Goal: Entertainment & Leisure: Consume media (video, audio)

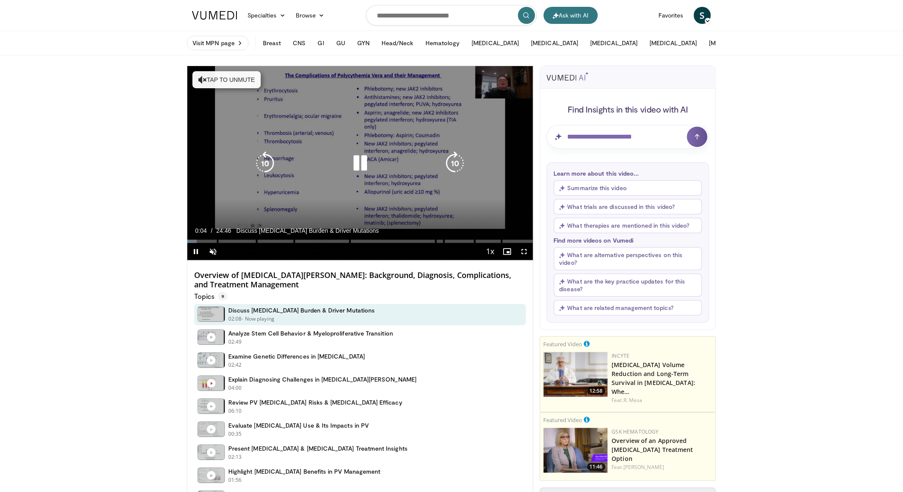
click at [208, 83] on button "Tap to unmute" at bounding box center [226, 79] width 68 height 17
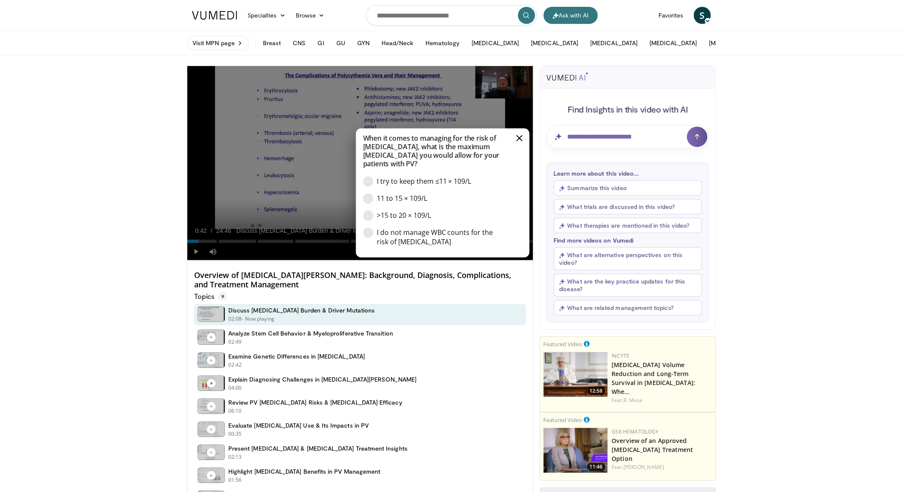
click at [197, 243] on video-js "Incorrect When it comes to managing for the risk of thrombosis, what is the max…" at bounding box center [360, 163] width 346 height 195
click at [372, 184] on div "Option - I try to keep them ≤11 × 109/L" at bounding box center [368, 182] width 10 height 10
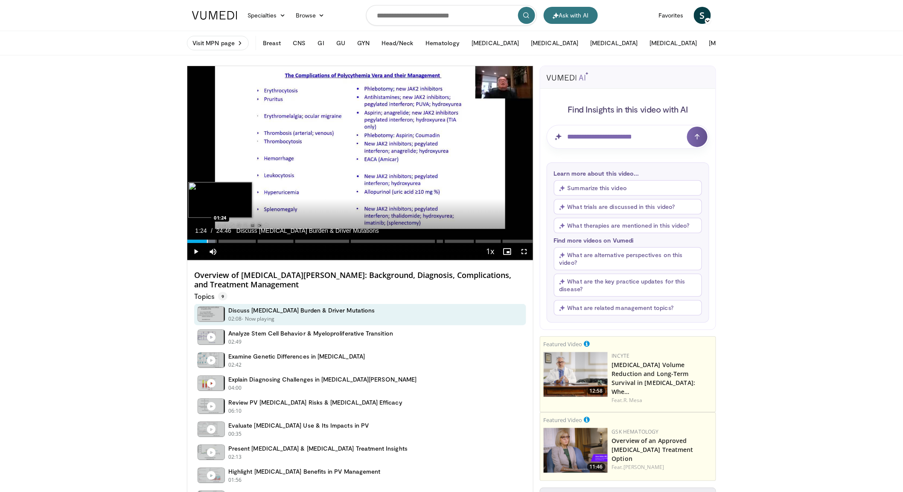
click at [207, 242] on div "Progress Bar" at bounding box center [207, 241] width 1 height 3
click at [215, 243] on div "Progress Bar" at bounding box center [215, 241] width 1 height 3
click at [221, 242] on video-js "**********" at bounding box center [360, 163] width 346 height 195
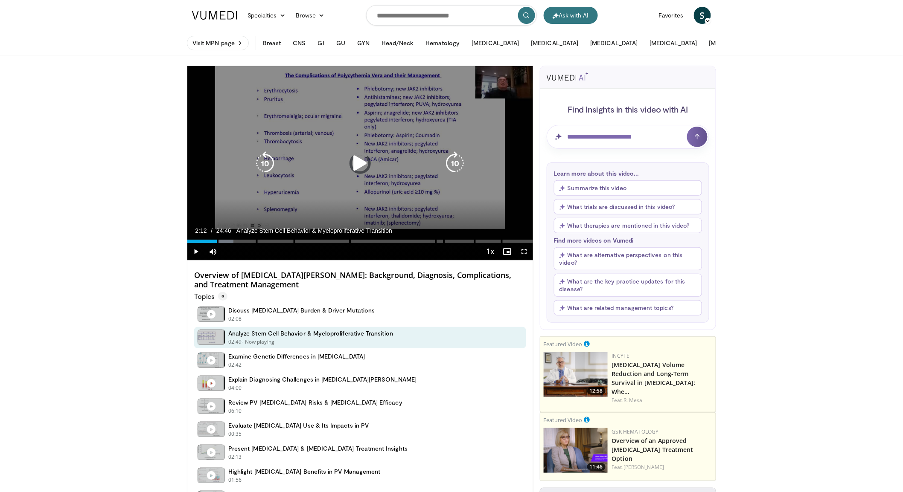
click at [0, 0] on div "Progress Bar" at bounding box center [0, 0] width 0 height 0
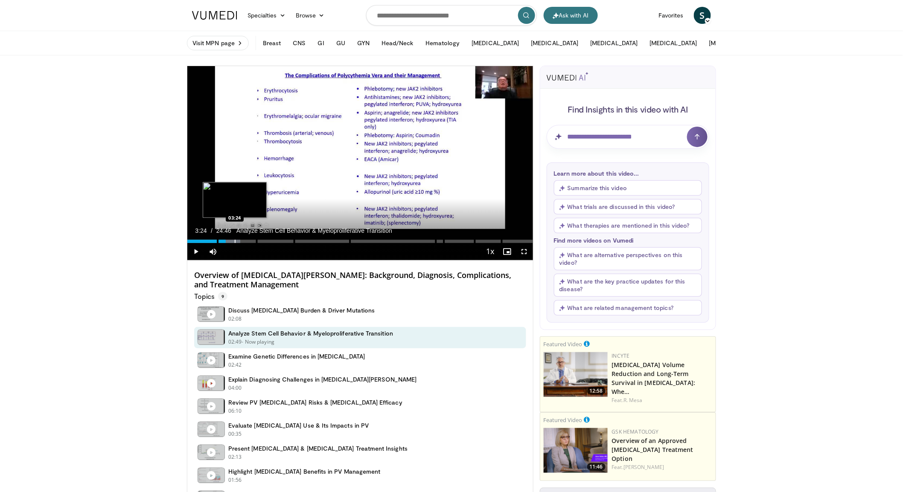
click at [235, 242] on div "Progress Bar" at bounding box center [235, 241] width 1 height 3
click at [244, 241] on video-js "**********" at bounding box center [360, 163] width 346 height 195
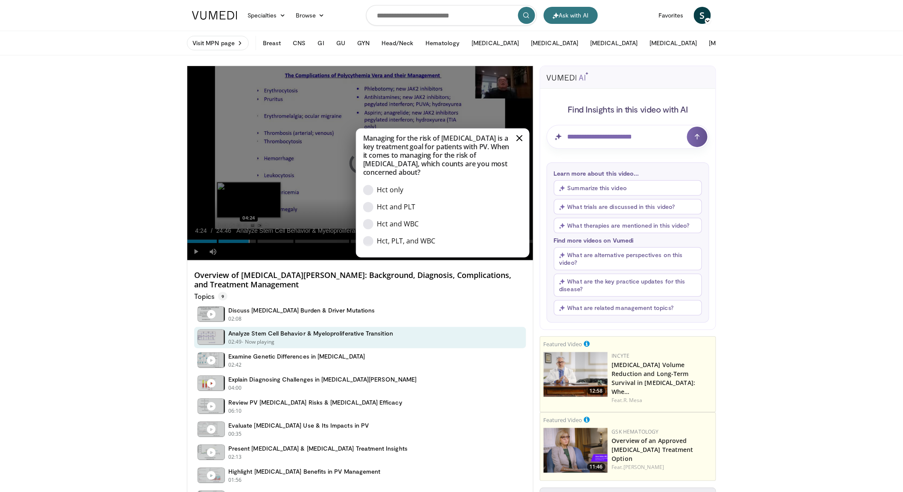
click at [249, 241] on video-js "**********" at bounding box center [360, 163] width 346 height 195
click at [368, 226] on div "Option - Hct and WBC" at bounding box center [368, 224] width 10 height 10
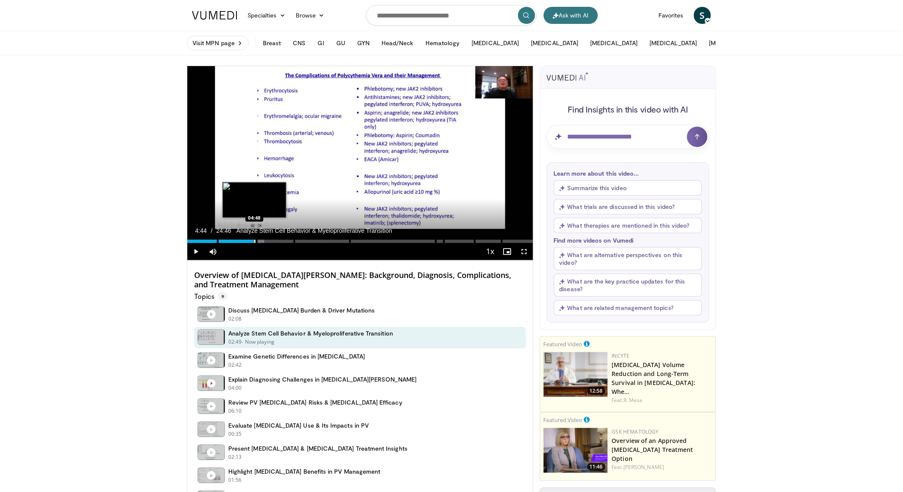
click at [253, 242] on div "Loaded : 22.19% 04:44" at bounding box center [360, 241] width 346 height 3
click at [264, 241] on video-js "**********" at bounding box center [360, 163] width 346 height 195
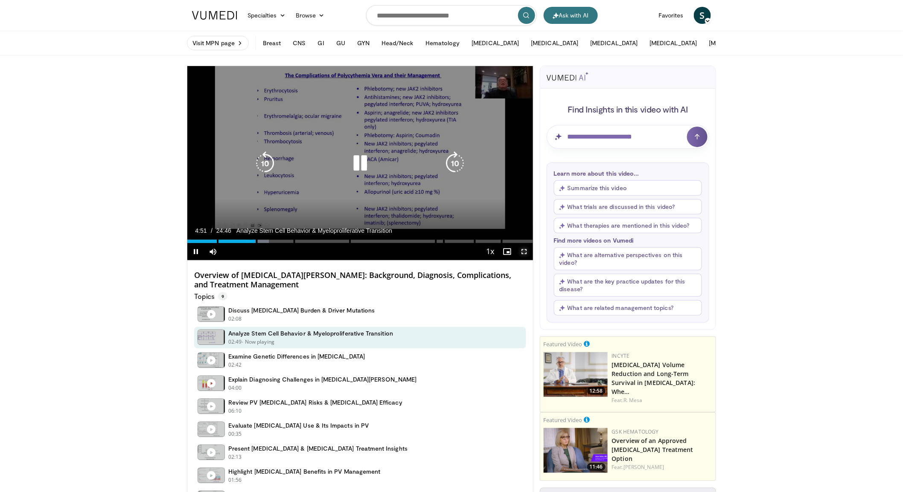
click at [526, 253] on span "Video Player" at bounding box center [524, 251] width 17 height 17
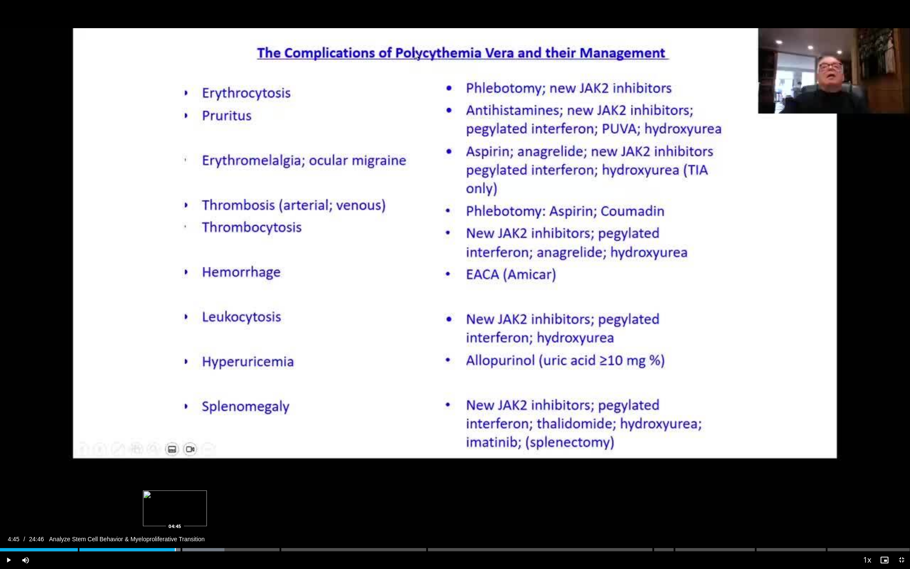
click at [175, 492] on div "Progress Bar" at bounding box center [175, 549] width 1 height 3
click at [4, 492] on span "Video Player" at bounding box center [8, 559] width 17 height 17
click at [11, 492] on span "Video Player" at bounding box center [8, 559] width 17 height 17
click at [186, 492] on div "Progress Bar" at bounding box center [186, 549] width 1 height 3
click at [207, 492] on video-js "**********" at bounding box center [455, 284] width 910 height 569
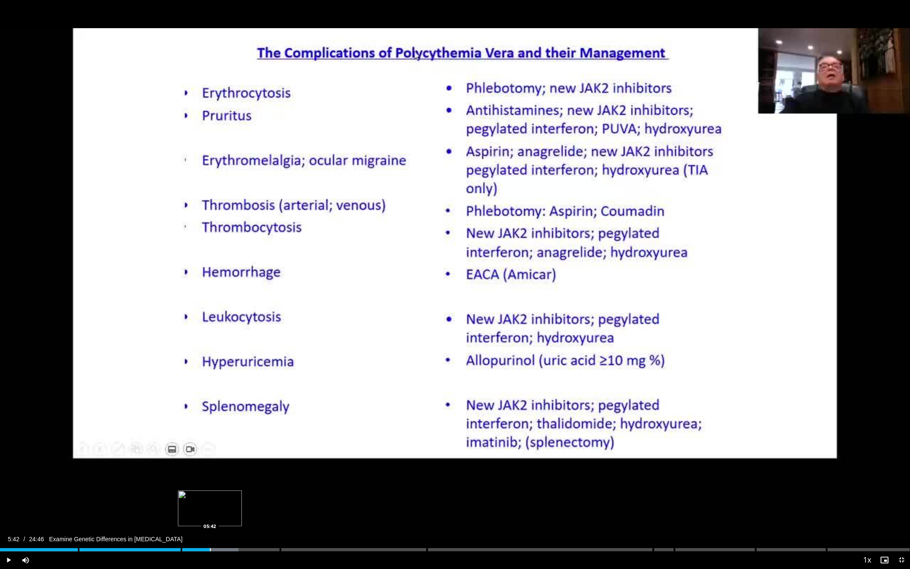
click at [210, 492] on div "Progress Bar" at bounding box center [210, 549] width 1 height 3
click at [221, 492] on div "Progress Bar" at bounding box center [221, 549] width 1 height 3
click at [239, 492] on div "Progress Bar" at bounding box center [239, 549] width 1 height 3
click at [253, 492] on div "Progress Bar" at bounding box center [252, 549] width 1 height 3
click at [263, 492] on div "Progress Bar" at bounding box center [263, 549] width 1 height 3
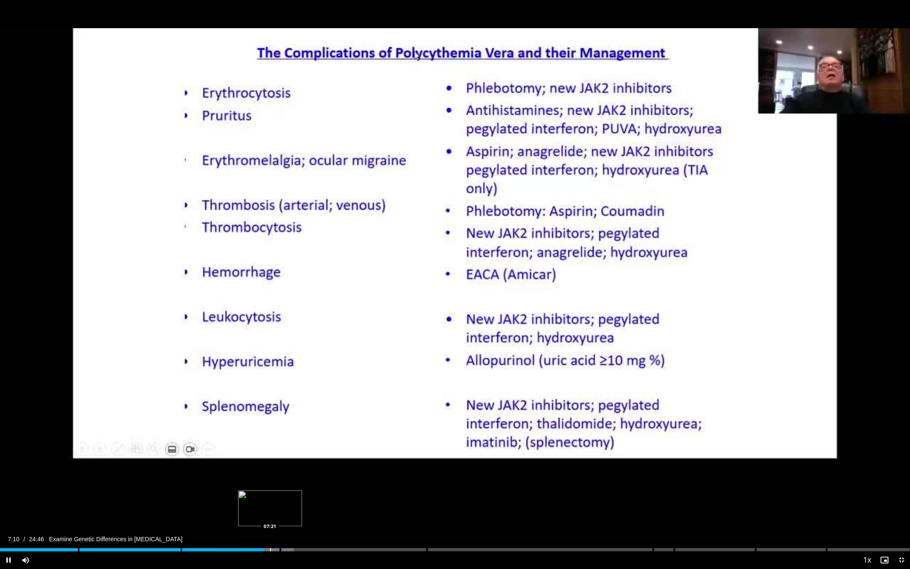
click at [270, 492] on div "Progress Bar" at bounding box center [270, 549] width 1 height 3
click at [277, 492] on div "Video Player" at bounding box center [446, 559] width 825 height 17
click at [279, 492] on div "Progress Bar" at bounding box center [279, 549] width 1 height 3
click at [291, 492] on div "Progress Bar" at bounding box center [291, 549] width 1 height 3
click at [310, 492] on div "Progress Bar" at bounding box center [310, 549] width 1 height 3
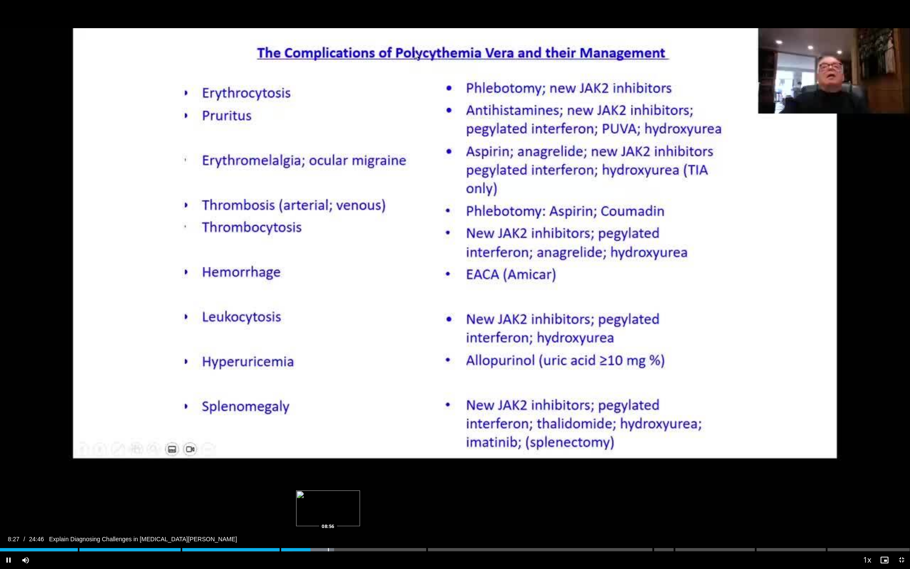
click at [328, 492] on div "Progress Bar" at bounding box center [328, 549] width 1 height 3
click at [345, 492] on div "Progress Bar" at bounding box center [345, 549] width 1 height 3
click at [366, 492] on div "Progress Bar" at bounding box center [366, 549] width 1 height 3
click at [398, 492] on div "Progress Bar" at bounding box center [398, 549] width 1 height 3
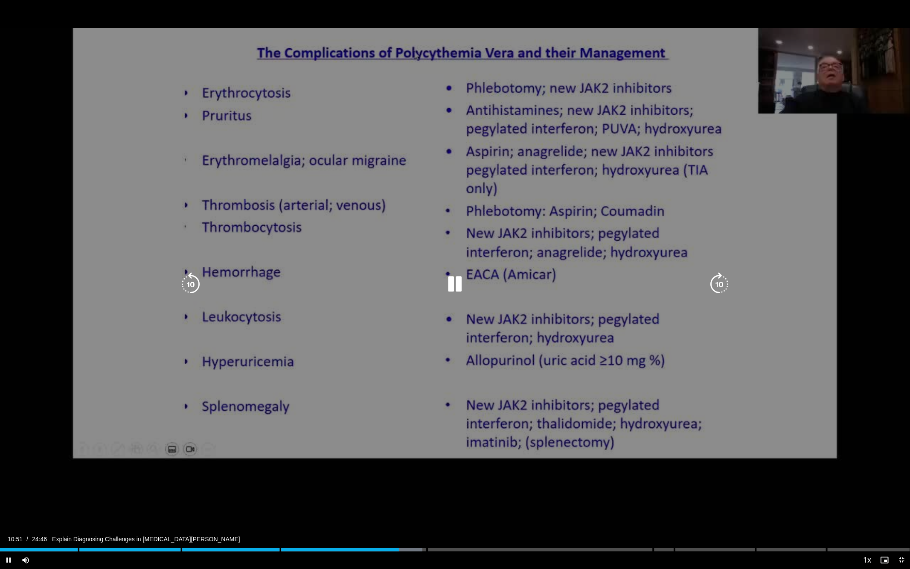
click at [428, 492] on div "Loaded : 46.40% 10:51 11:37" at bounding box center [455, 547] width 910 height 8
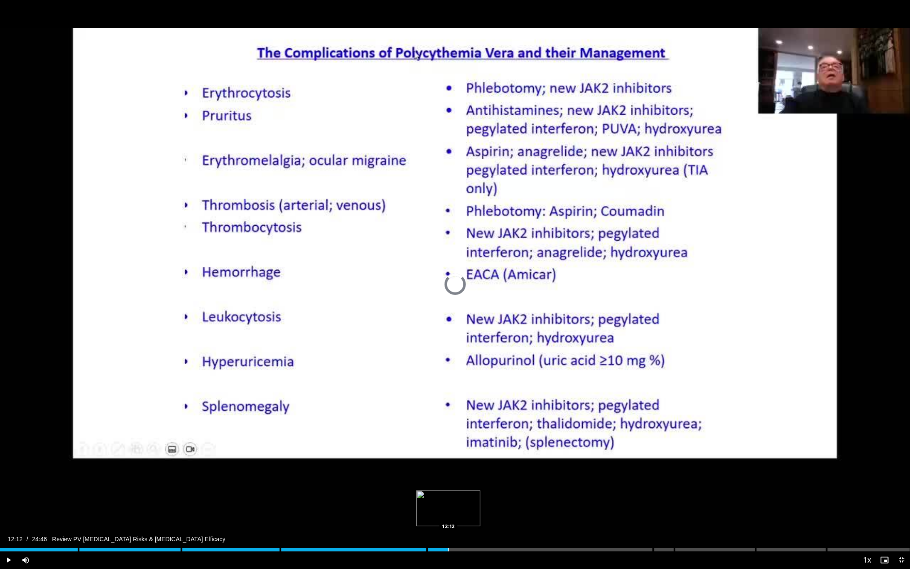
click at [448, 492] on div "Progress Bar" at bounding box center [448, 549] width 1 height 3
click at [461, 492] on div "Progress Bar" at bounding box center [461, 549] width 1 height 3
click at [9, 492] on span "Video Player" at bounding box center [8, 559] width 17 height 17
click at [486, 492] on div "Progress Bar" at bounding box center [486, 549] width 1 height 3
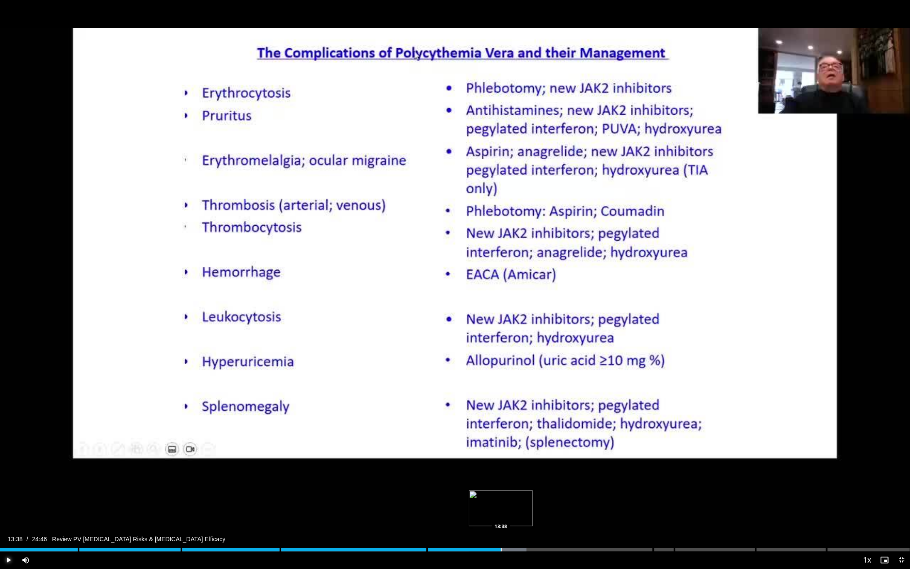
click at [501, 492] on div "Progress Bar" at bounding box center [501, 549] width 1 height 3
click at [517, 492] on div "Progress Bar" at bounding box center [517, 549] width 1 height 3
click at [528, 492] on div "Progress Bar" at bounding box center [528, 549] width 1 height 3
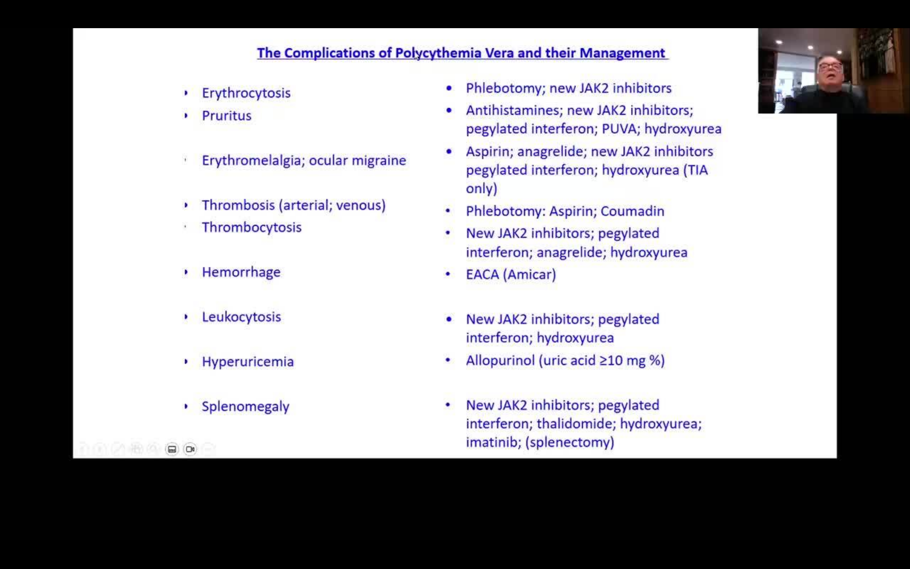
click at [564, 492] on div "10 seconds Tap to unmute" at bounding box center [455, 284] width 910 height 568
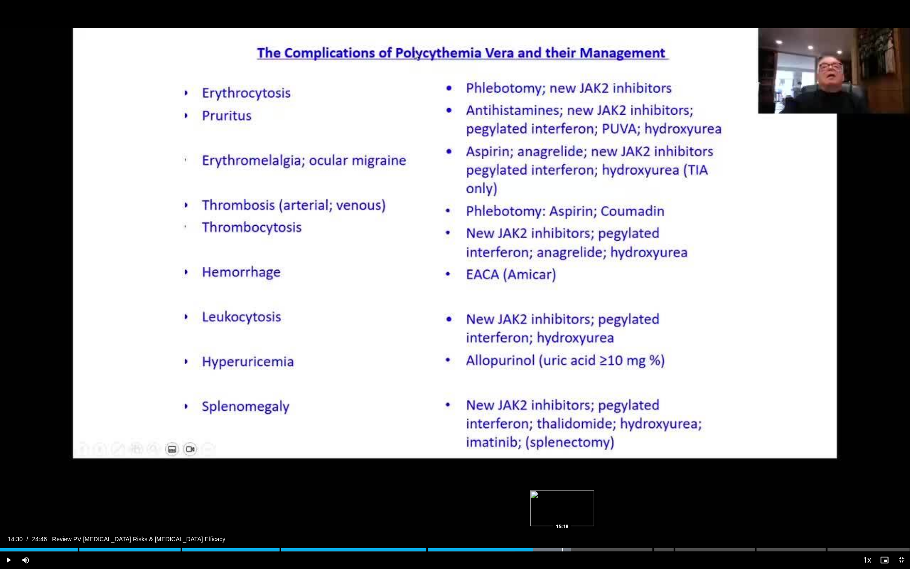
click at [562, 492] on div "Progress Bar" at bounding box center [562, 549] width 1 height 3
click at [593, 492] on div "Loaded : 65.91% 15:18" at bounding box center [455, 549] width 910 height 3
click at [608, 492] on div "Progress Bar" at bounding box center [608, 549] width 1 height 3
click at [632, 492] on div "Loaded : 70.62% 16:34 17:11" at bounding box center [455, 547] width 910 height 8
click at [653, 492] on div "Loaded : 73.31% 17:12 17:47" at bounding box center [455, 547] width 910 height 8
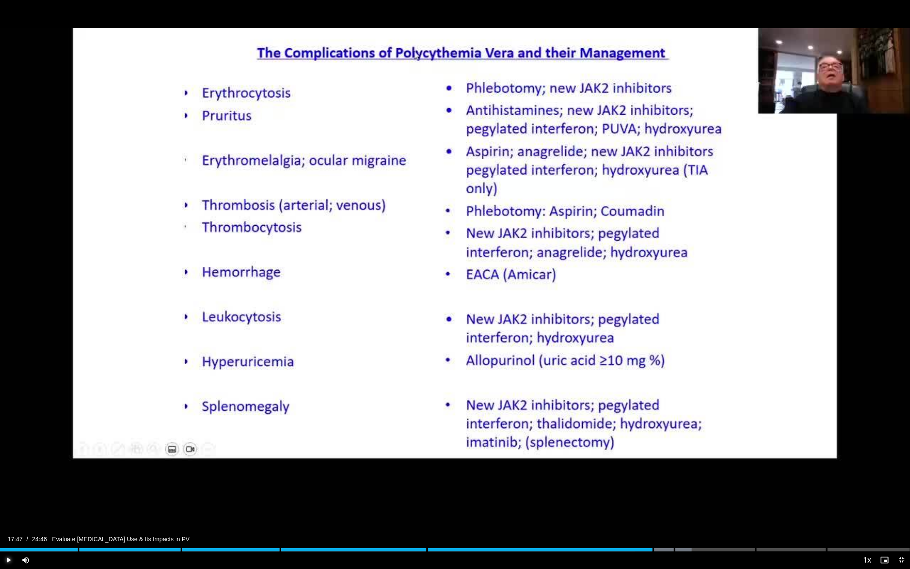
click at [7, 492] on span "Video Player" at bounding box center [8, 559] width 17 height 17
click at [673, 492] on div "Progress Bar" at bounding box center [673, 549] width 1 height 3
click at [738, 492] on div "Progress Bar" at bounding box center [738, 549] width 1 height 3
click at [750, 492] on div "Loaded : 84.06% 20:07 20:26" at bounding box center [455, 547] width 910 height 8
click at [767, 492] on div "Loaded : 85.41% 20:27 20:53" at bounding box center [455, 547] width 910 height 8
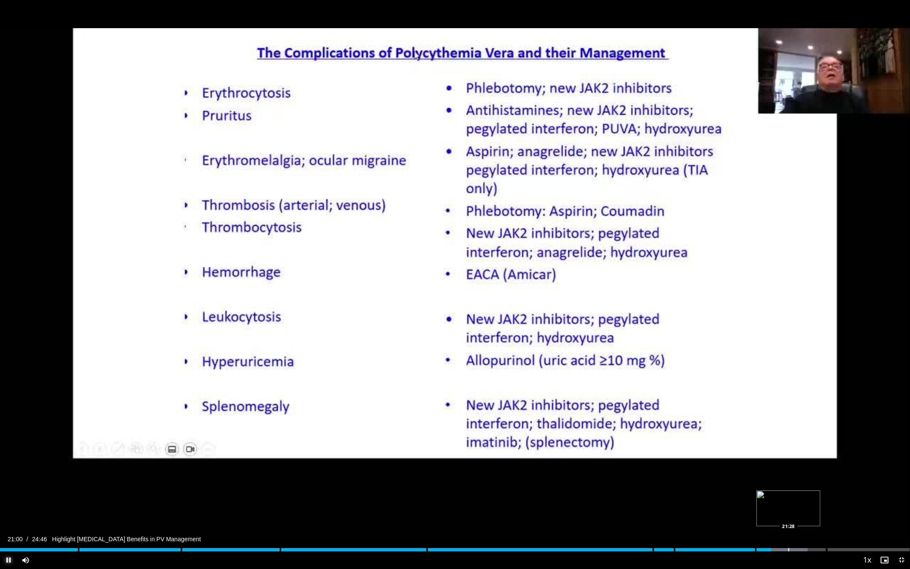
click at [788, 492] on div "Progress Bar" at bounding box center [788, 549] width 1 height 3
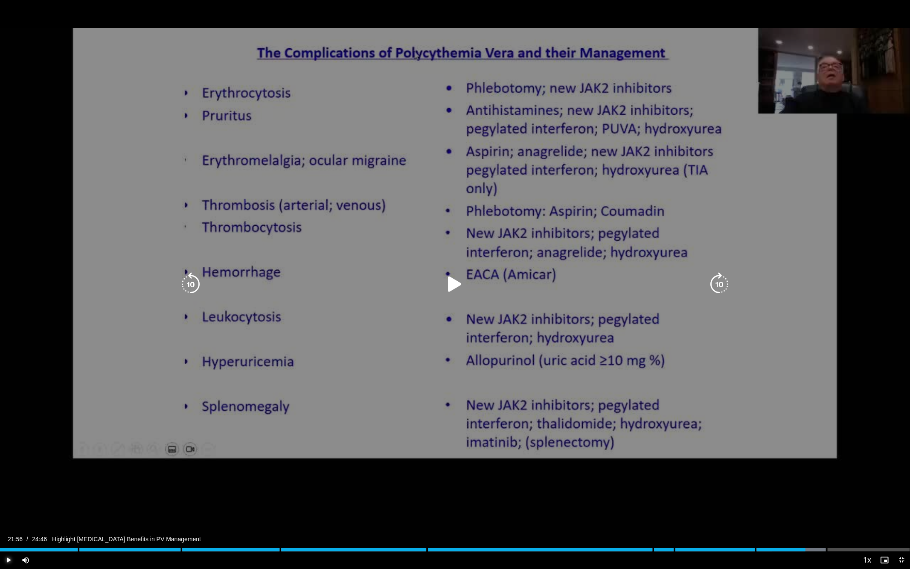
click at [805, 492] on div "Loaded : 90.79% 21:56 21:51" at bounding box center [455, 547] width 910 height 8
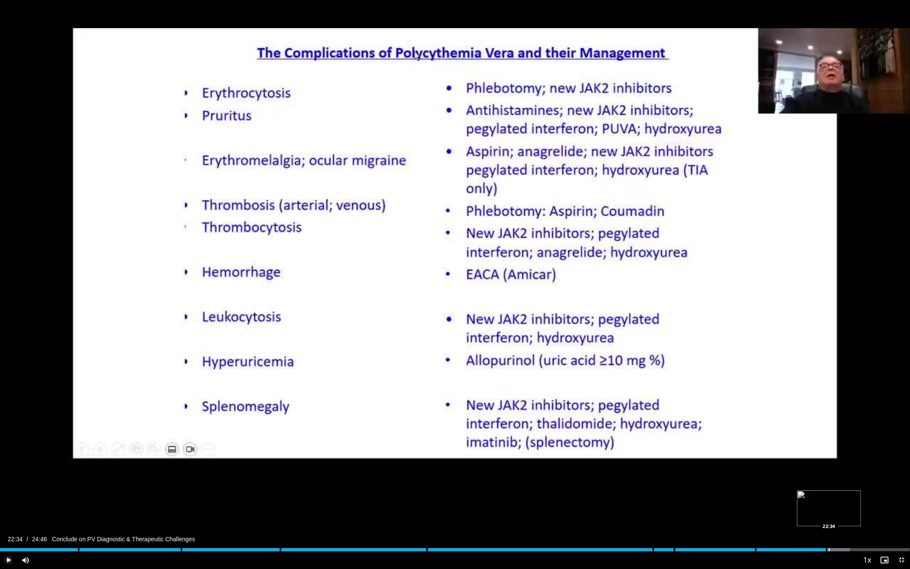
click at [829, 492] on div "Loaded : 93.40% 22:34 22:34" at bounding box center [455, 547] width 910 height 8
click at [9, 492] on span "Video Player" at bounding box center [8, 559] width 17 height 17
click at [850, 492] on div "Loaded : 96.06% 23:09" at bounding box center [455, 549] width 910 height 3
click at [873, 492] on div "Loaded : 96.06% 23:10 23:46" at bounding box center [455, 547] width 910 height 8
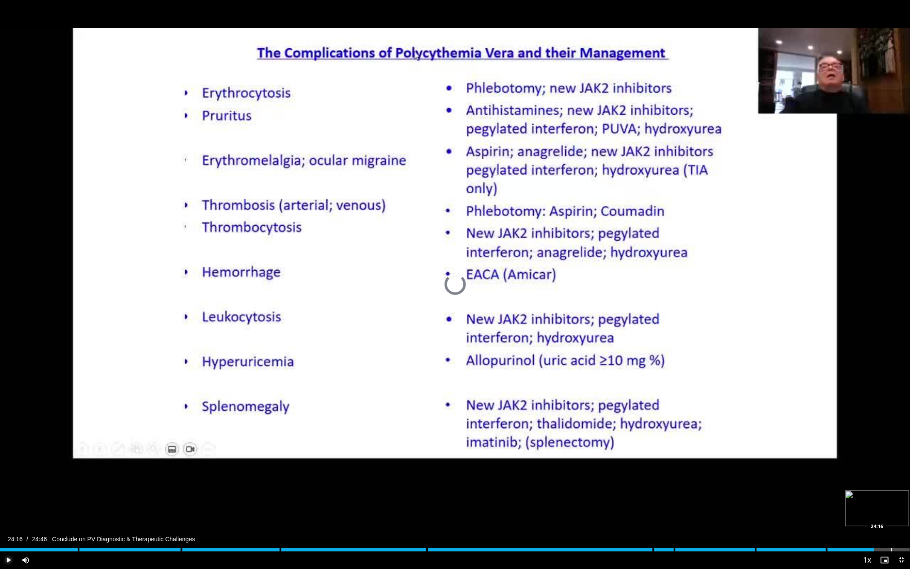
click at [891, 492] on div "Loaded : 0.00% 24:16 24:16" at bounding box center [455, 547] width 910 height 8
click at [899, 492] on span "Video Player" at bounding box center [901, 559] width 17 height 17
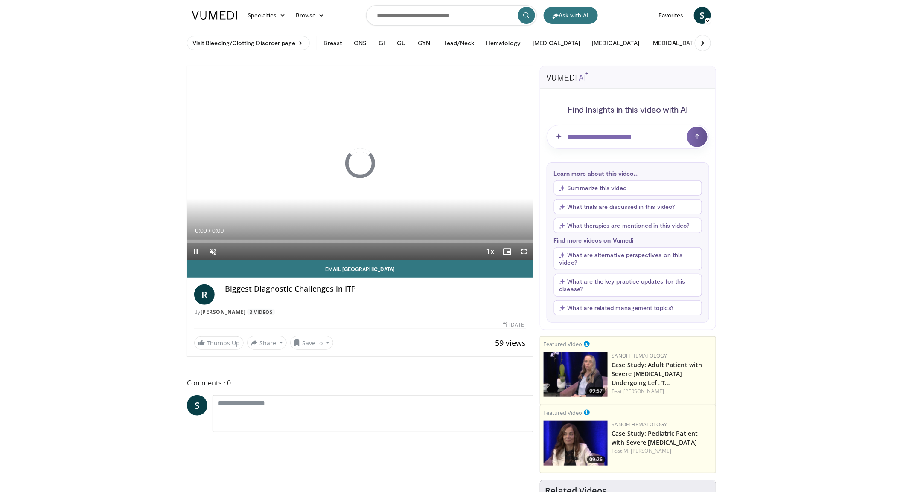
click at [604, 189] on button "Summarize this video" at bounding box center [628, 187] width 148 height 15
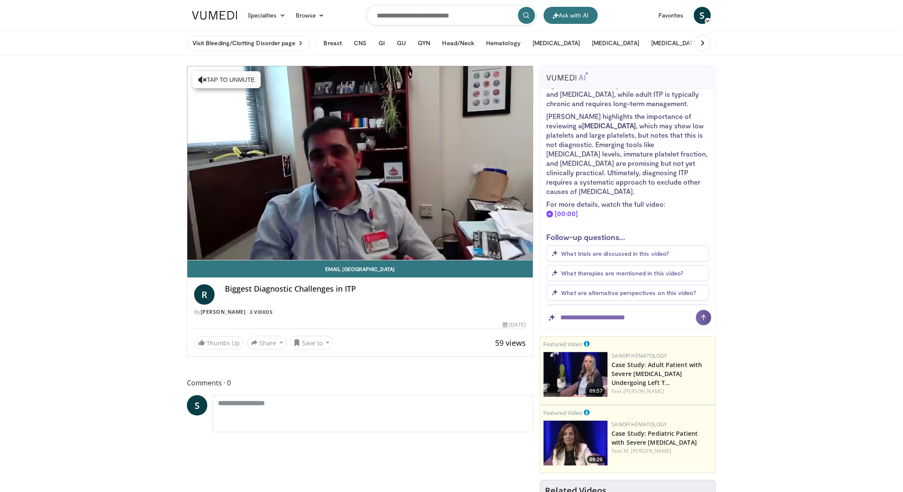
scroll to position [308, 0]
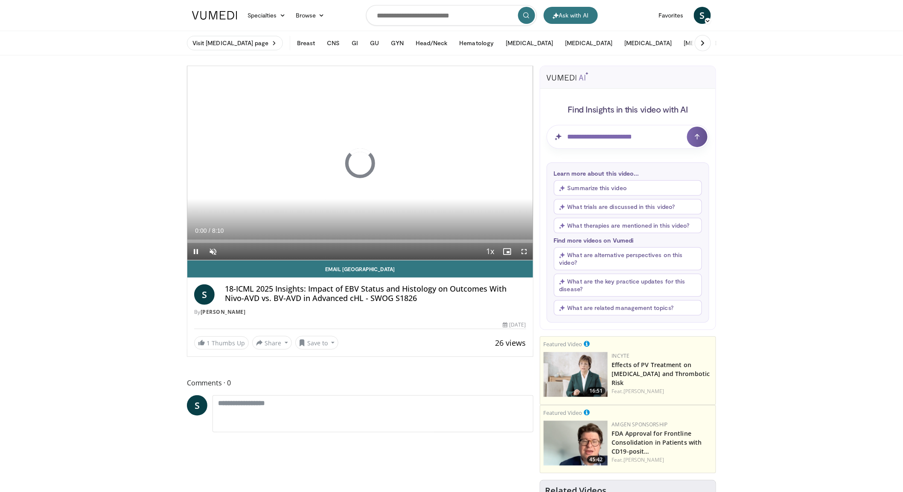
click at [593, 187] on button "Summarize this video" at bounding box center [628, 187] width 148 height 15
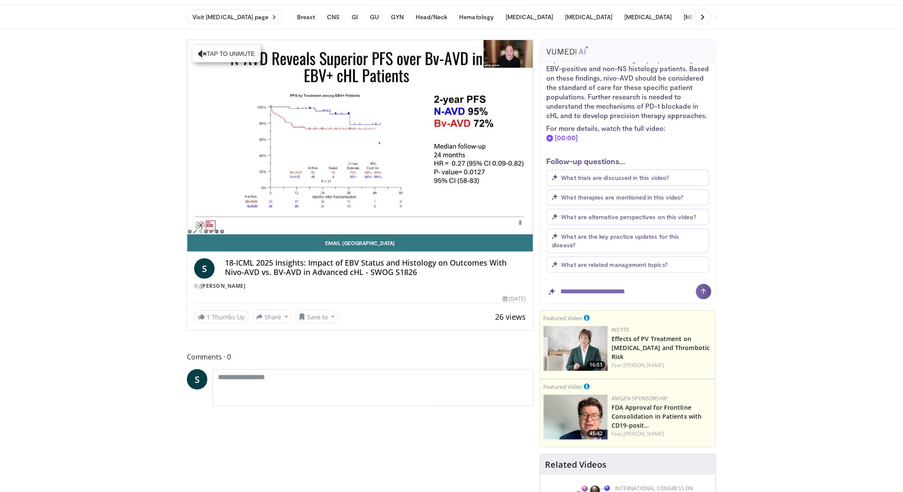
scroll to position [47, 0]
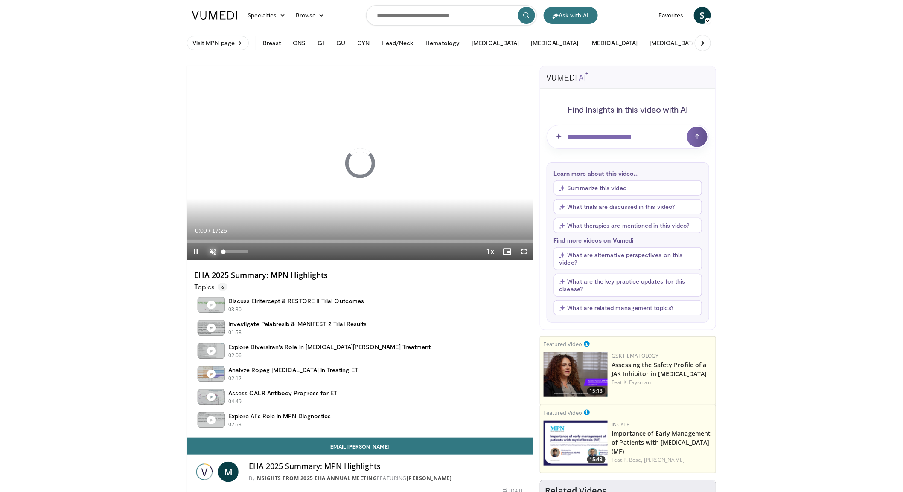
click at [210, 252] on span "Video Player" at bounding box center [212, 251] width 17 height 17
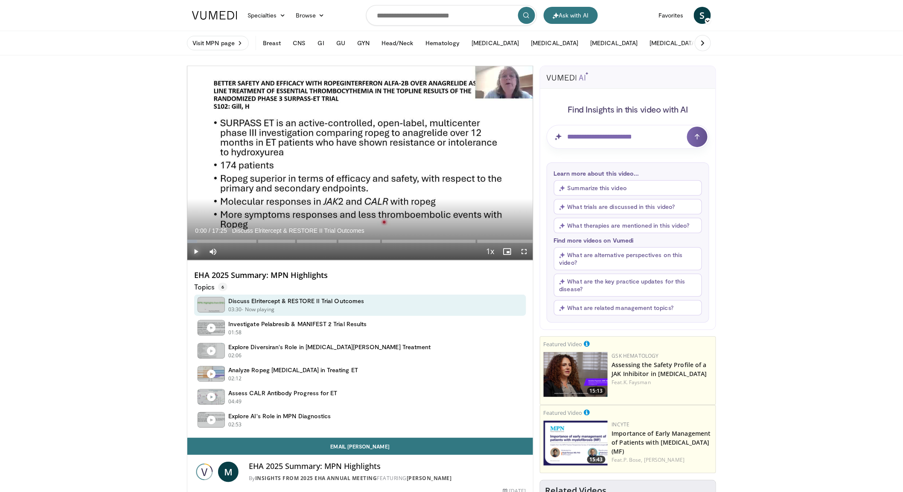
click at [197, 248] on span "Video Player" at bounding box center [195, 251] width 17 height 17
click at [198, 240] on div "Loaded : 2.87% 00:31 00:31" at bounding box center [360, 239] width 346 height 8
click at [208, 239] on div "Loaded : 5.74% 00:33 01:02" at bounding box center [360, 239] width 346 height 8
click at [225, 241] on div "Progress Bar" at bounding box center [225, 241] width 1 height 3
click at [241, 242] on div "Progress Bar" at bounding box center [241, 241] width 1 height 3
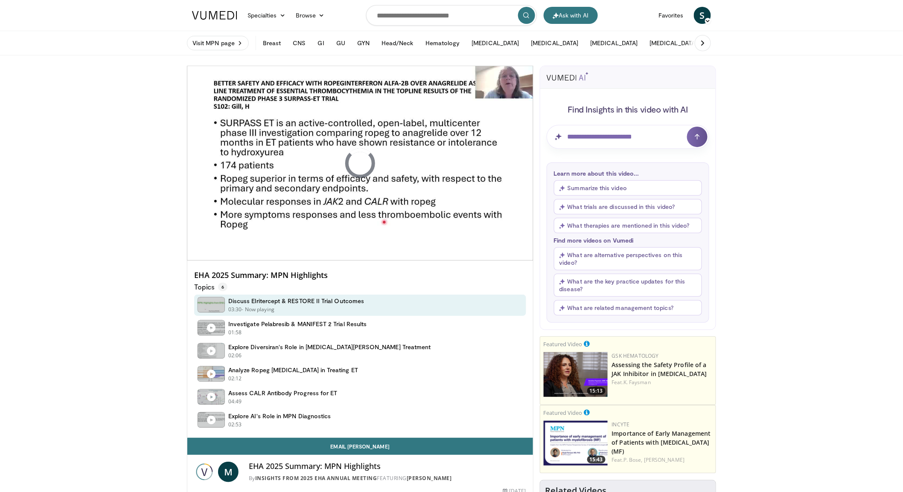
click at [254, 241] on video-js "**********" at bounding box center [360, 163] width 346 height 195
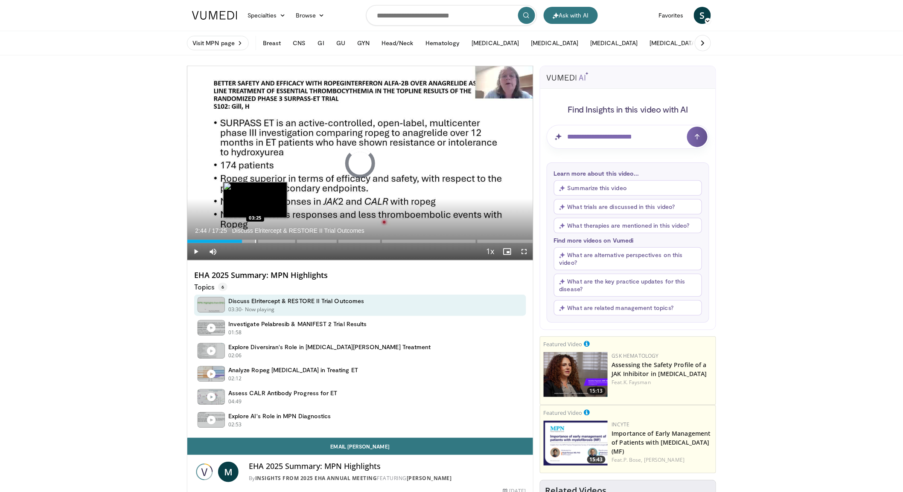
click at [255, 241] on div "Progress Bar" at bounding box center [255, 241] width 1 height 3
click at [270, 242] on div "Progress Bar" at bounding box center [270, 241] width 1 height 3
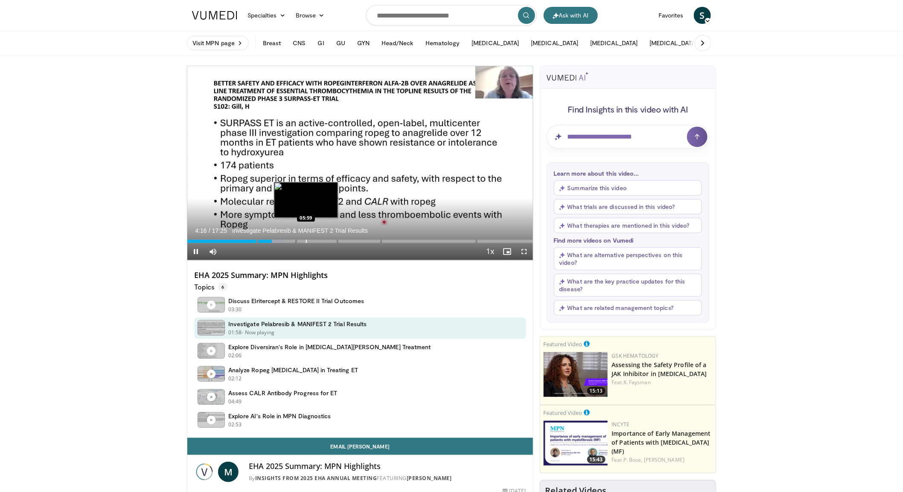
click at [306, 241] on div "Progress Bar" at bounding box center [306, 241] width 1 height 3
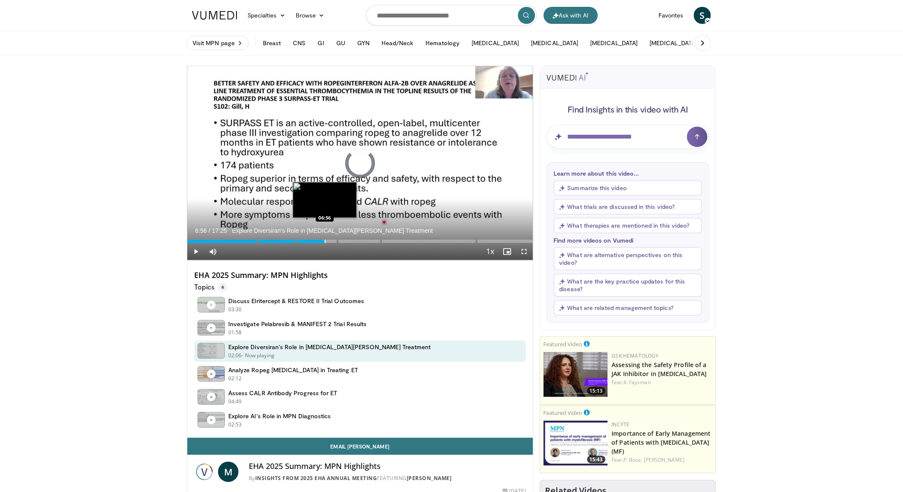
click at [325, 241] on div "Progress Bar" at bounding box center [325, 241] width 1 height 3
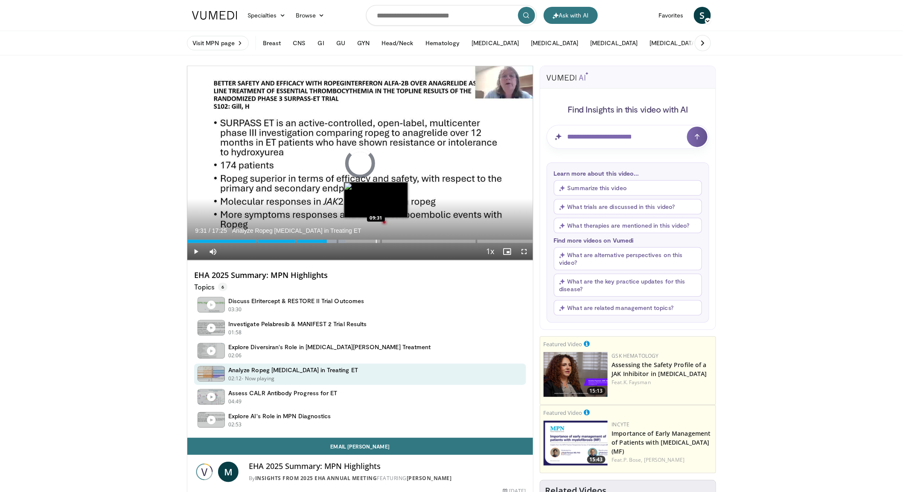
click at [376, 241] on div "Progress Bar" at bounding box center [376, 241] width 1 height 3
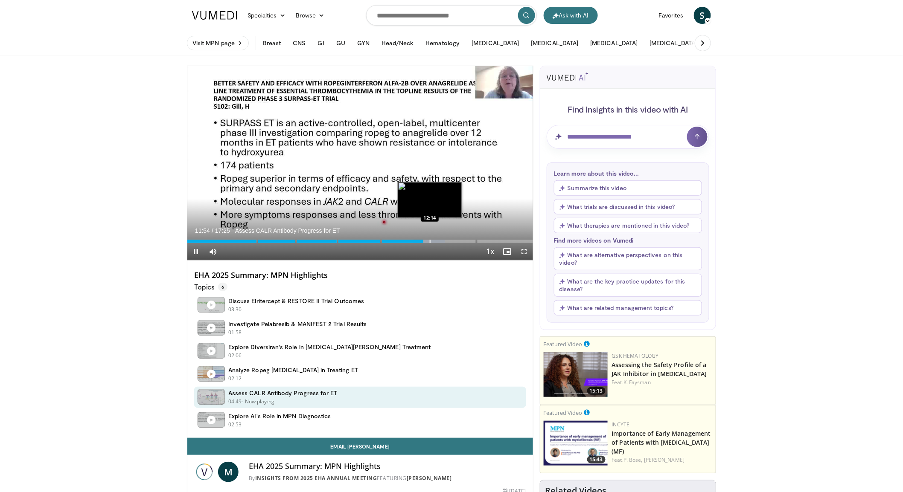
click at [430, 241] on div "Progress Bar" at bounding box center [430, 241] width 1 height 3
click at [445, 240] on div "Progress Bar" at bounding box center [445, 241] width 1 height 3
click at [459, 241] on div "Progress Bar" at bounding box center [459, 241] width 1 height 3
click at [462, 241] on div "Progress Bar" at bounding box center [462, 241] width 1 height 3
click at [468, 241] on video-js "**********" at bounding box center [360, 163] width 346 height 195
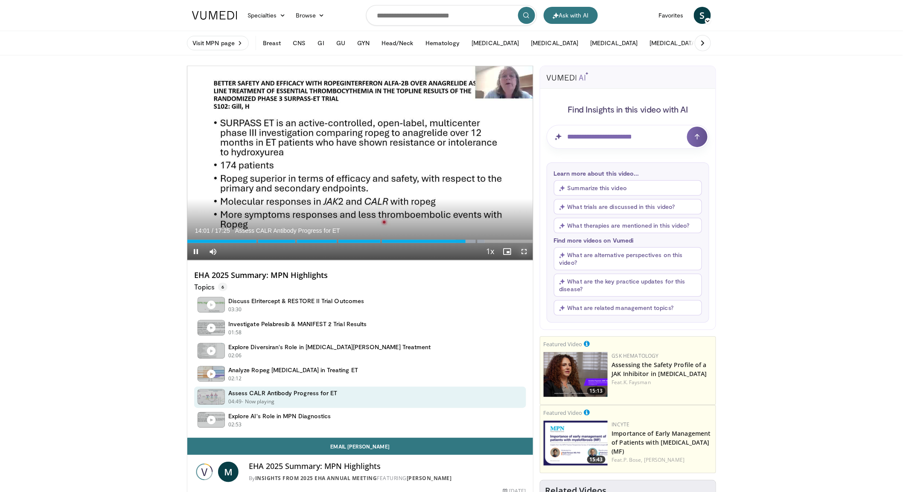
click at [520, 252] on span "Video Player" at bounding box center [524, 251] width 17 height 17
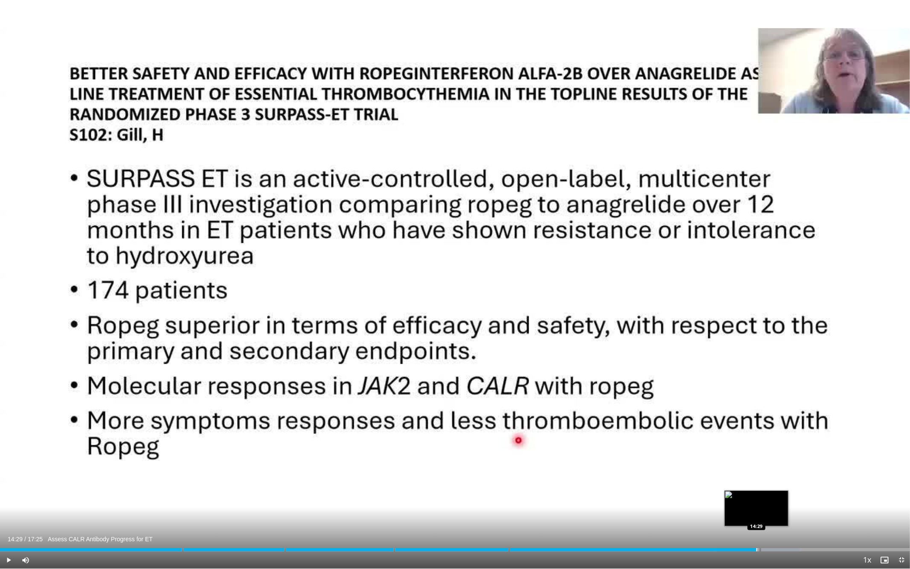
click at [756, 492] on div "Progress Bar" at bounding box center [756, 549] width 1 height 3
click at [764, 492] on div "Progress Bar" at bounding box center [764, 549] width 1 height 3
click at [794, 492] on div "Loaded : 91.82% 15:12 15:12" at bounding box center [455, 547] width 910 height 8
click at [824, 492] on div "Current Time 15:13 / Duration 17:25 Explore AI's Role in MPN Diagnostics Pause …" at bounding box center [455, 559] width 910 height 17
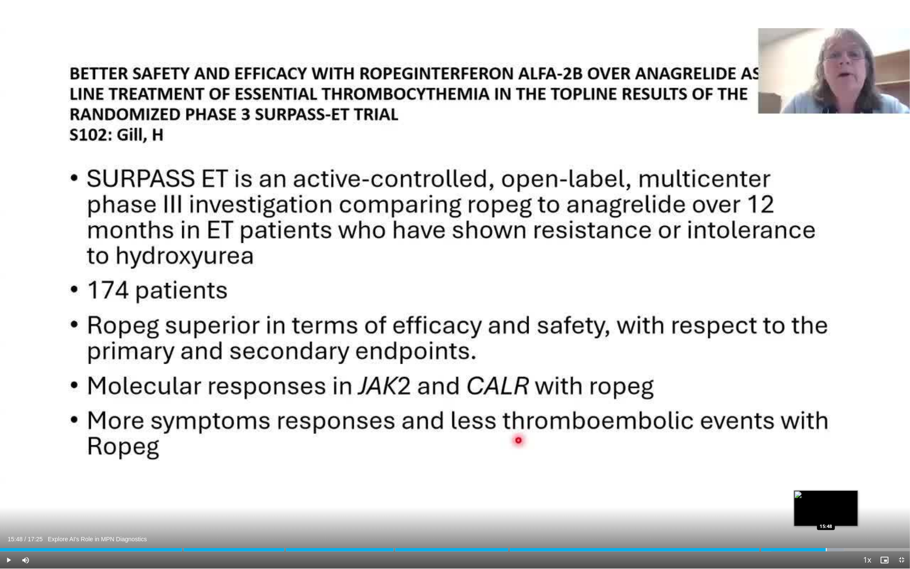
click at [826, 492] on div "Progress Bar" at bounding box center [826, 549] width 1 height 3
click at [847, 492] on div "Progress Bar" at bounding box center [846, 549] width 84 height 3
click at [866, 492] on div "Loaded : 97.72% 16:35 16:35" at bounding box center [455, 547] width 910 height 8
click at [882, 492] on div "Progress Bar" at bounding box center [882, 549] width 1 height 3
click at [898, 492] on span "Video Player" at bounding box center [901, 559] width 17 height 17
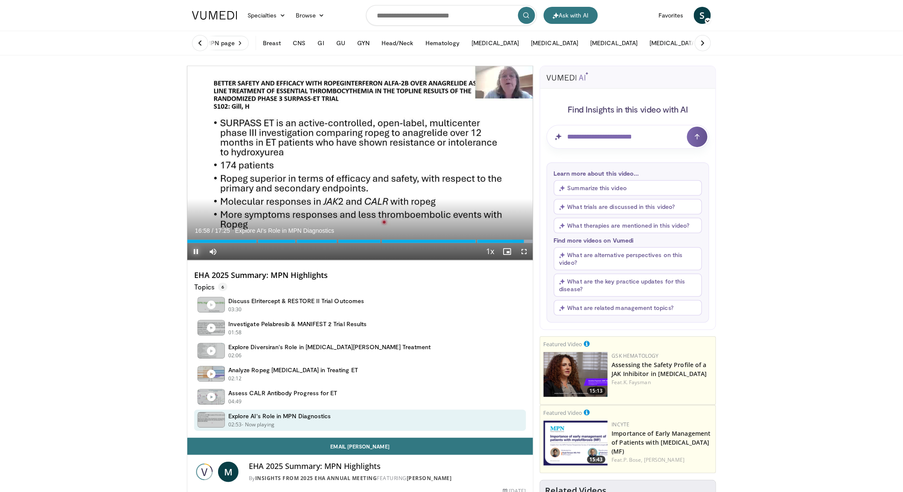
click at [194, 250] on span "Video Player" at bounding box center [195, 251] width 17 height 17
